Goal: Transaction & Acquisition: Download file/media

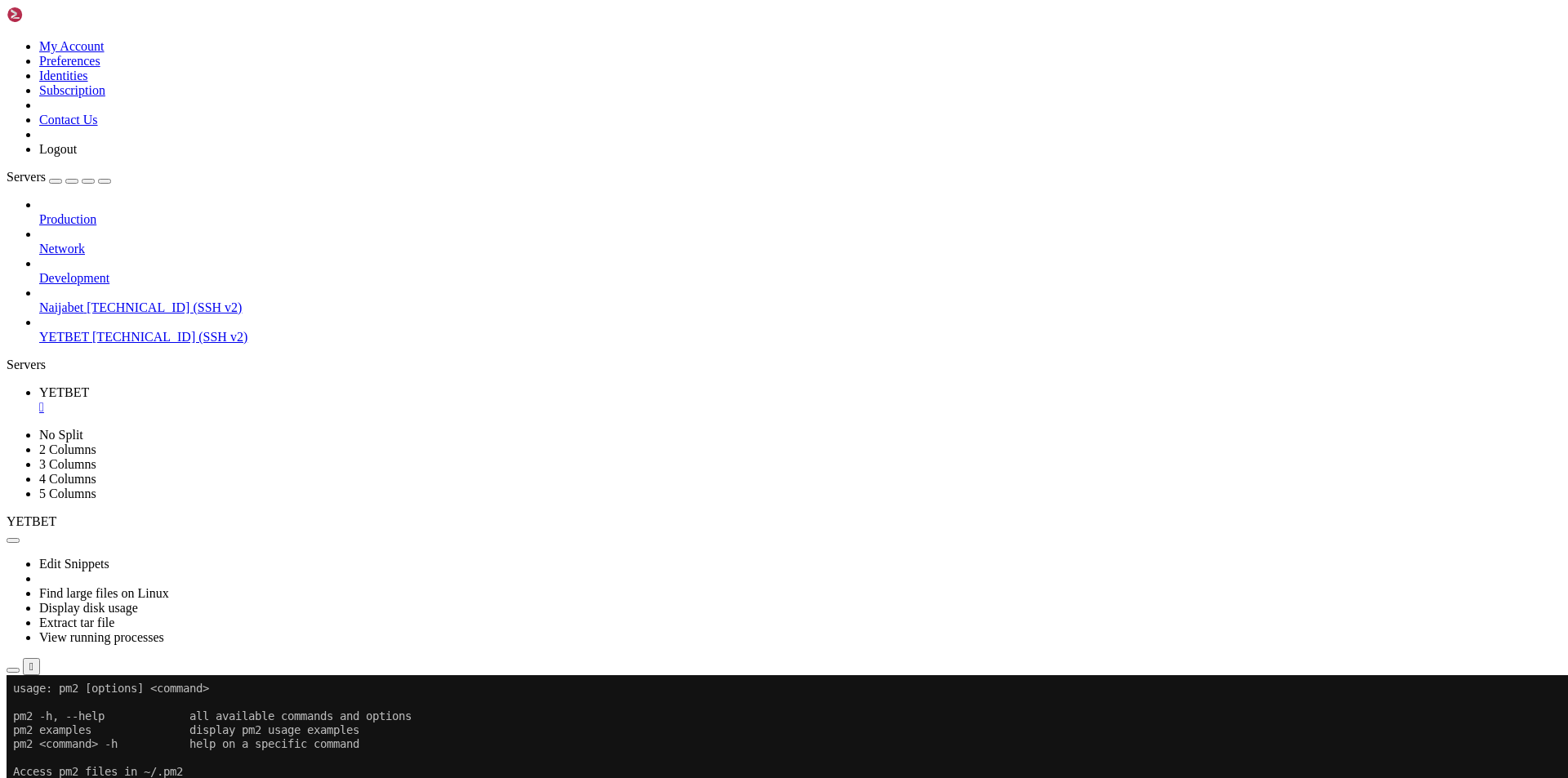
scroll to position [3179, 0]
click at [14, 671] on icon "button" at bounding box center [14, 671] width 0 height 0
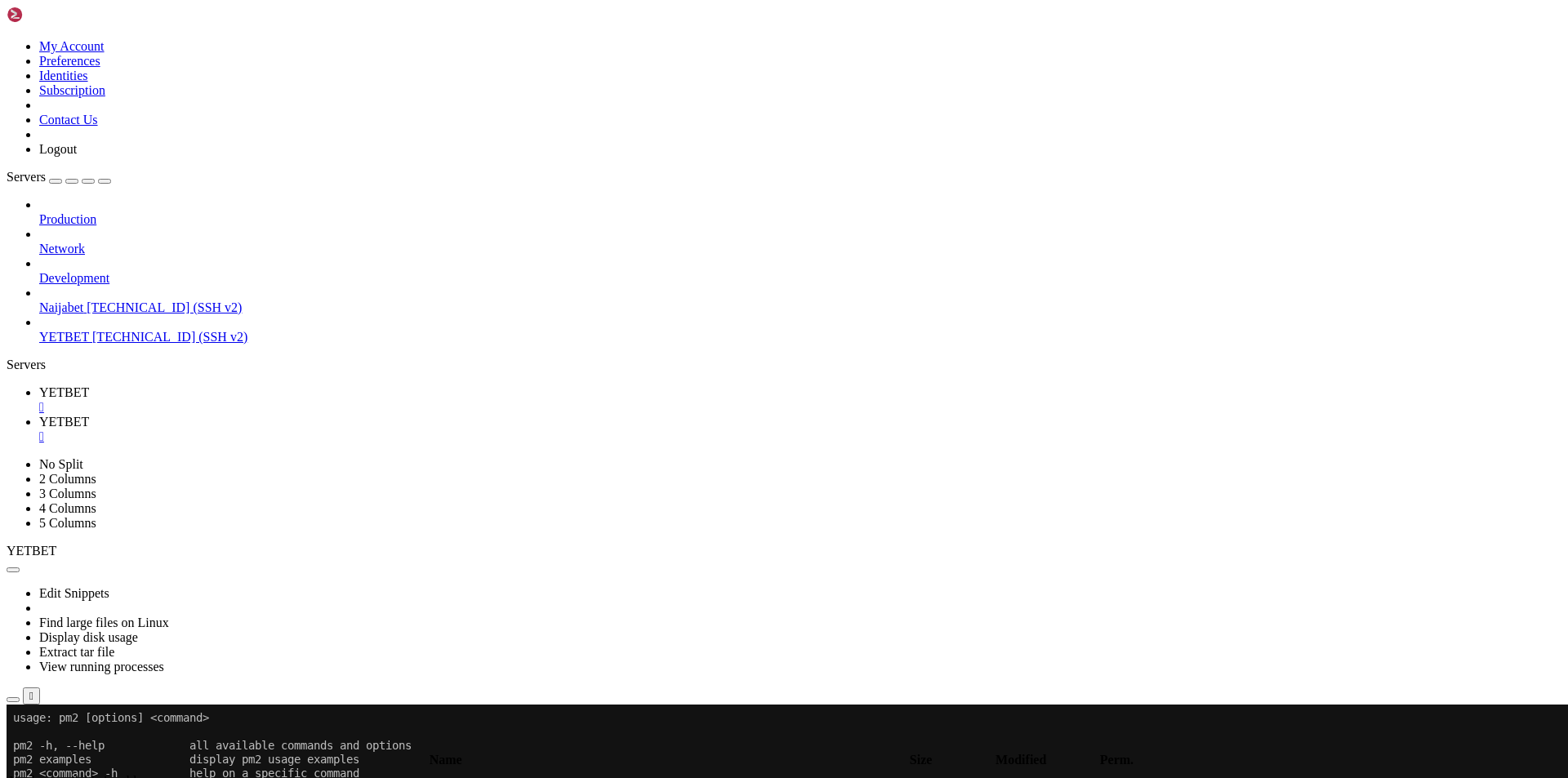
click at [89, 385] on span "YETBET" at bounding box center [65, 392] width 50 height 14
click at [347, 415] on link "YETBET " at bounding box center [800, 430] width 1523 height 29
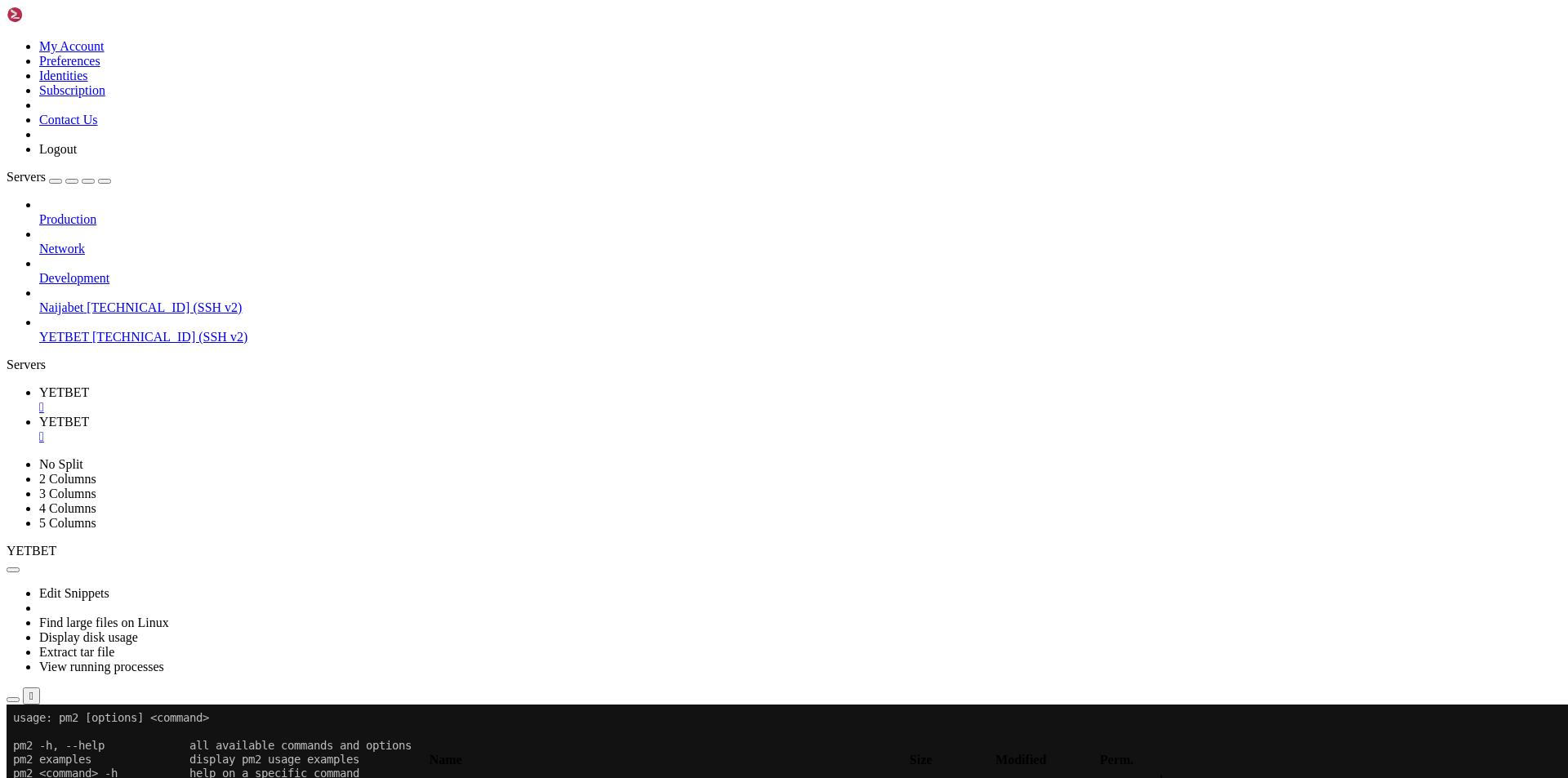
type input "/root/.pm2/logs"
